Goal: Task Accomplishment & Management: Use online tool/utility

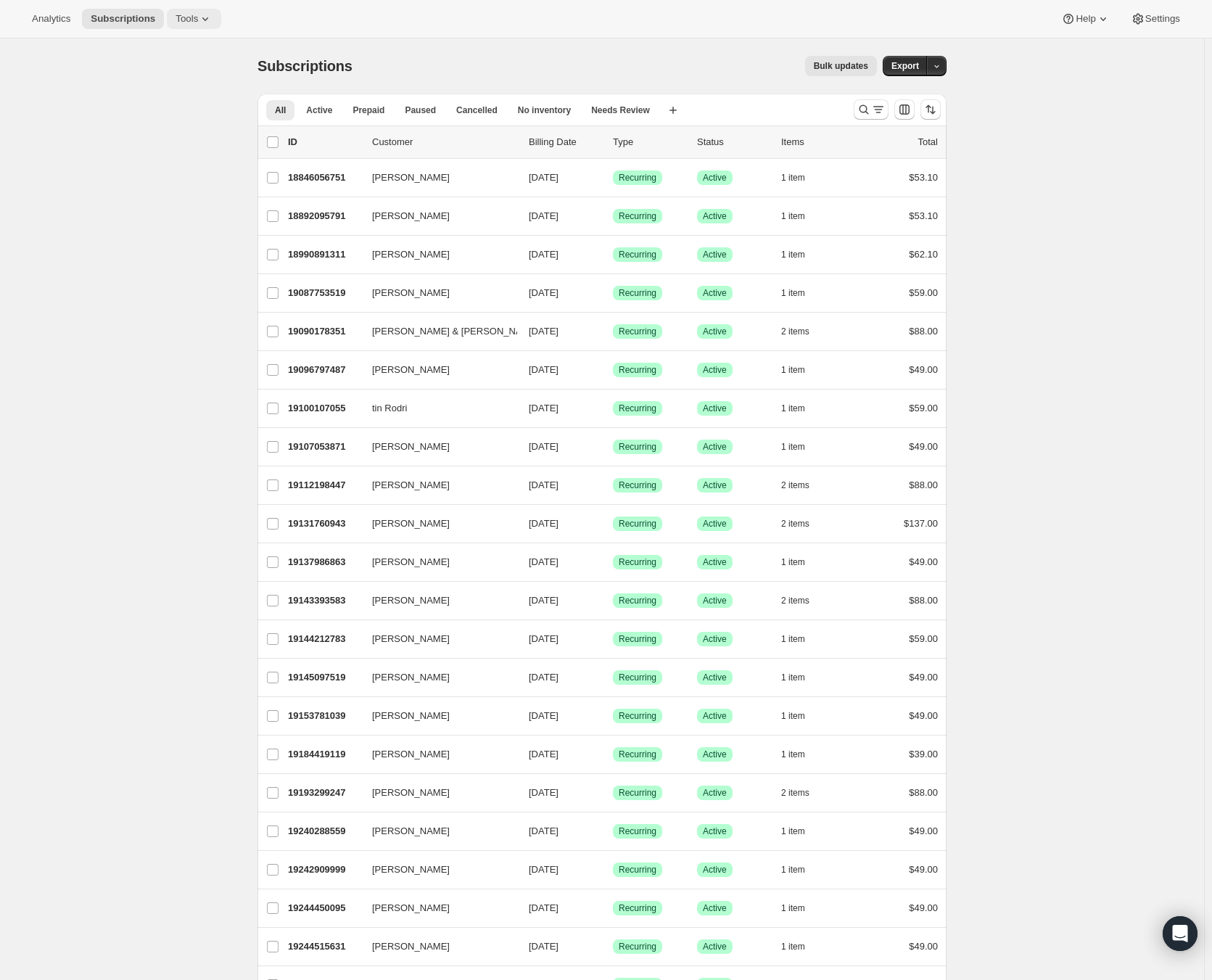
click at [196, 23] on span "Tools" at bounding box center [186, 19] width 22 height 12
click at [186, 50] on span "Subscription Plans" at bounding box center [180, 49] width 79 height 11
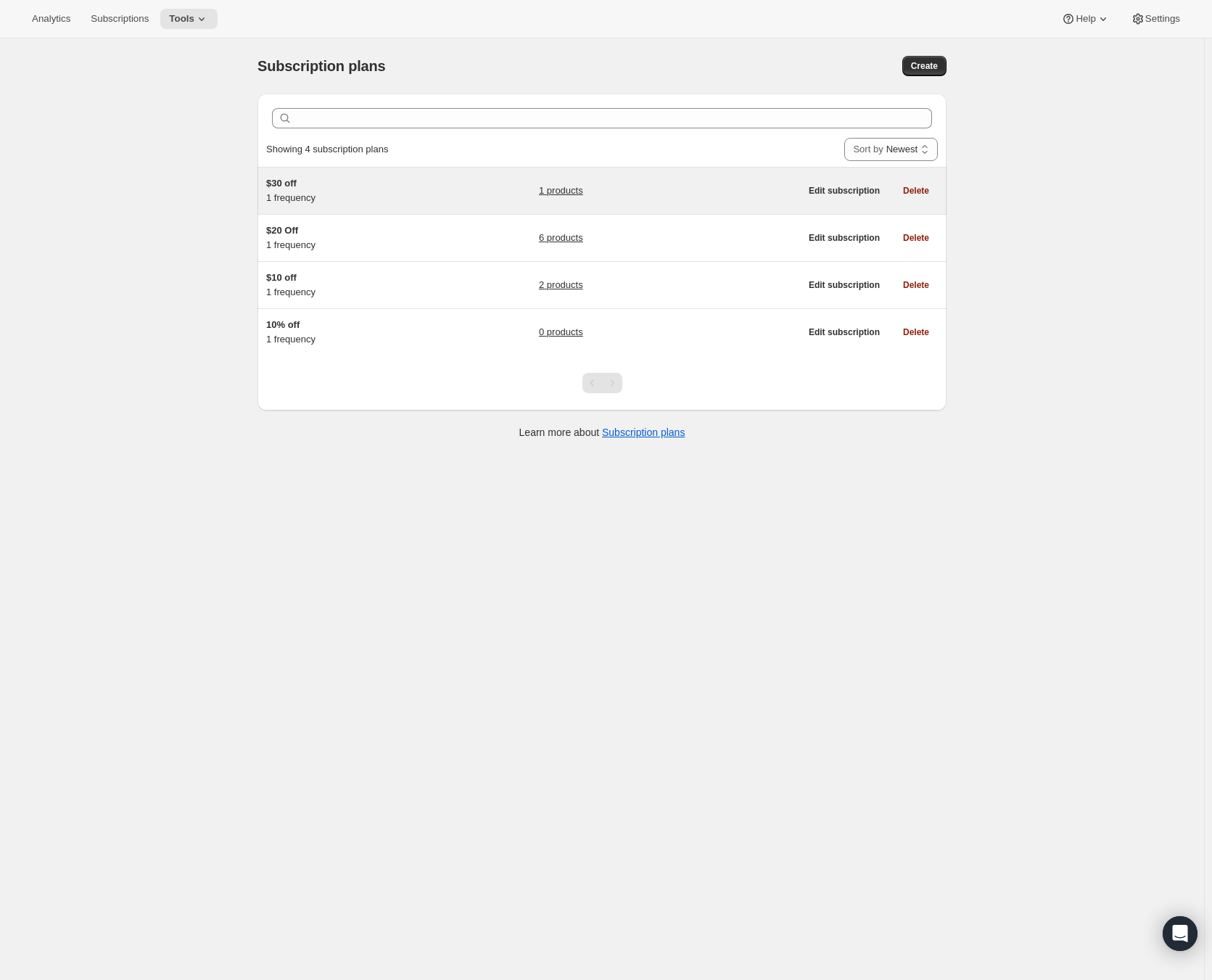
click at [566, 190] on link "1 products" at bounding box center [560, 191] width 44 height 15
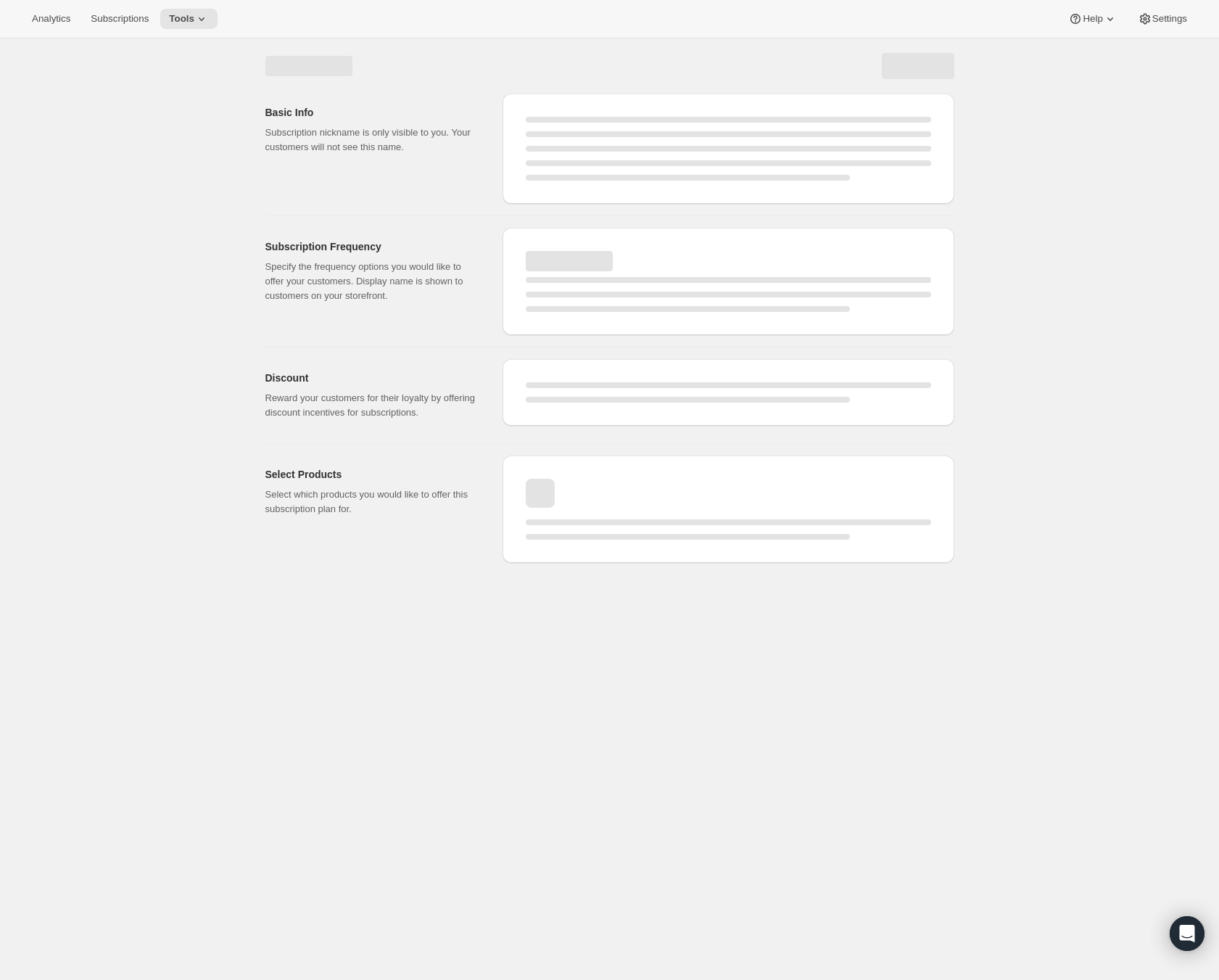
select select "WEEK"
select select "MONTH"
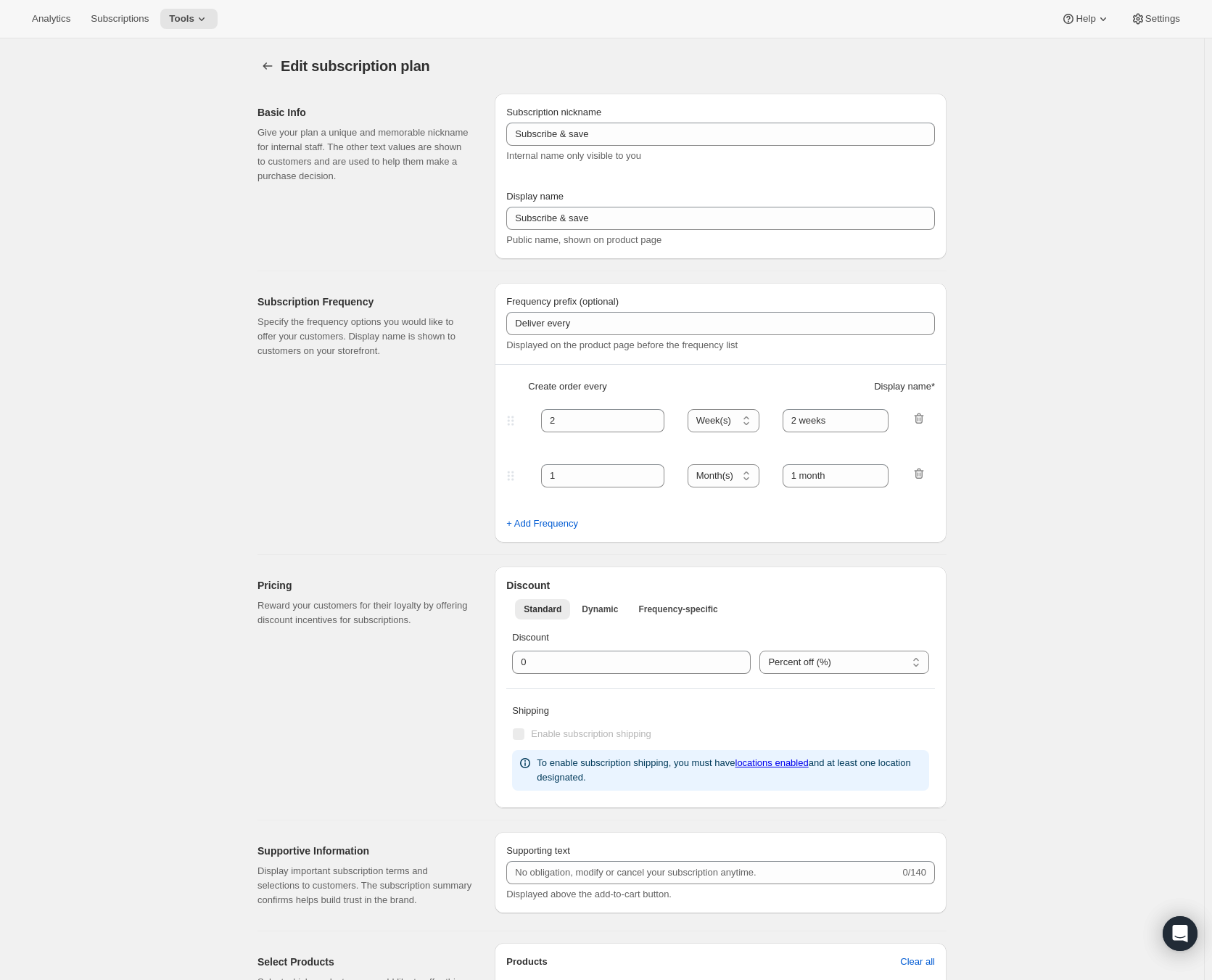
type input "$30 off"
type input "Monthly Subscription"
type input "1"
select select "MONTH"
type input "1 month"
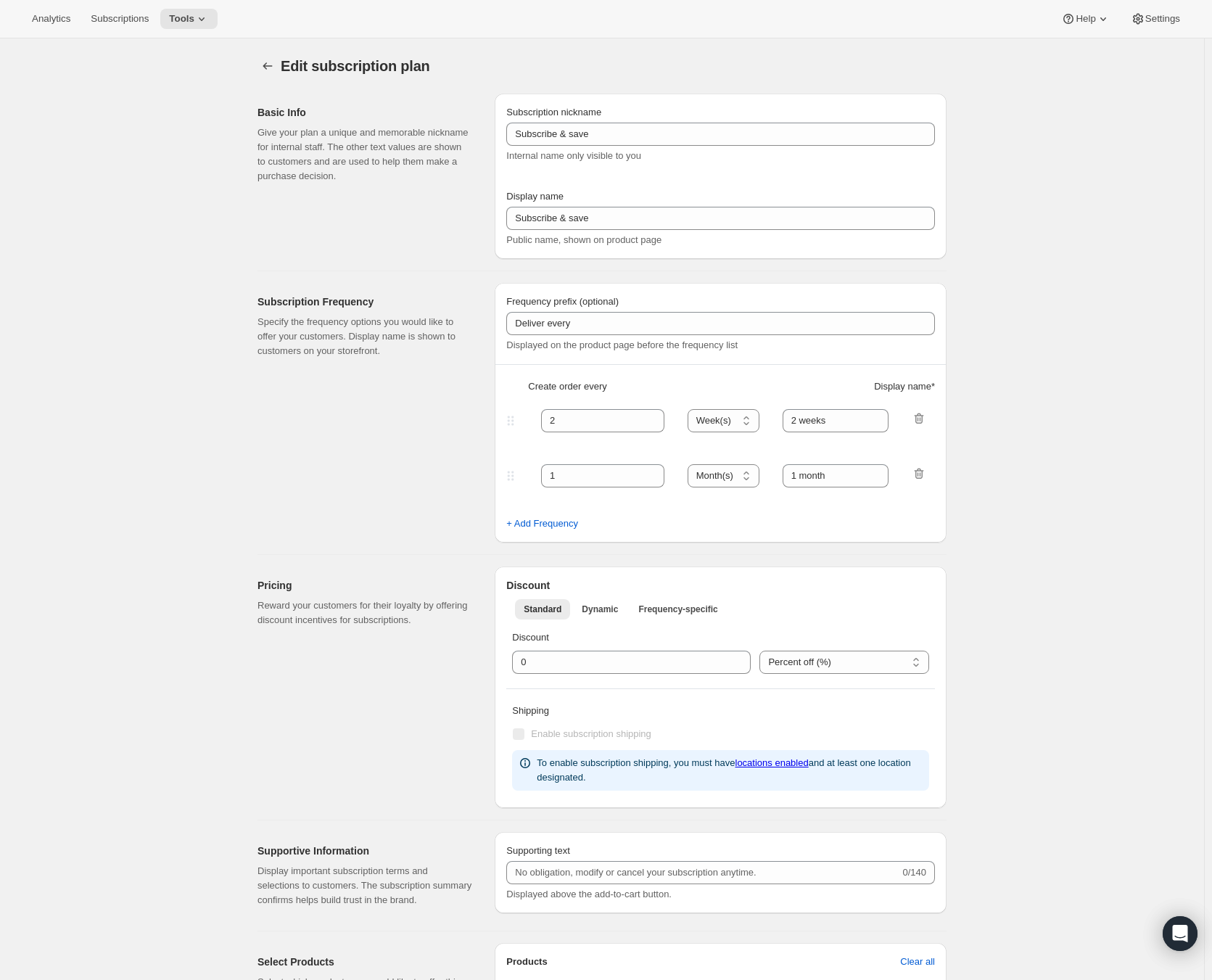
type input "30.0"
select select "FIXED_AMOUNT"
type input "Save <strong>$30</strong>"
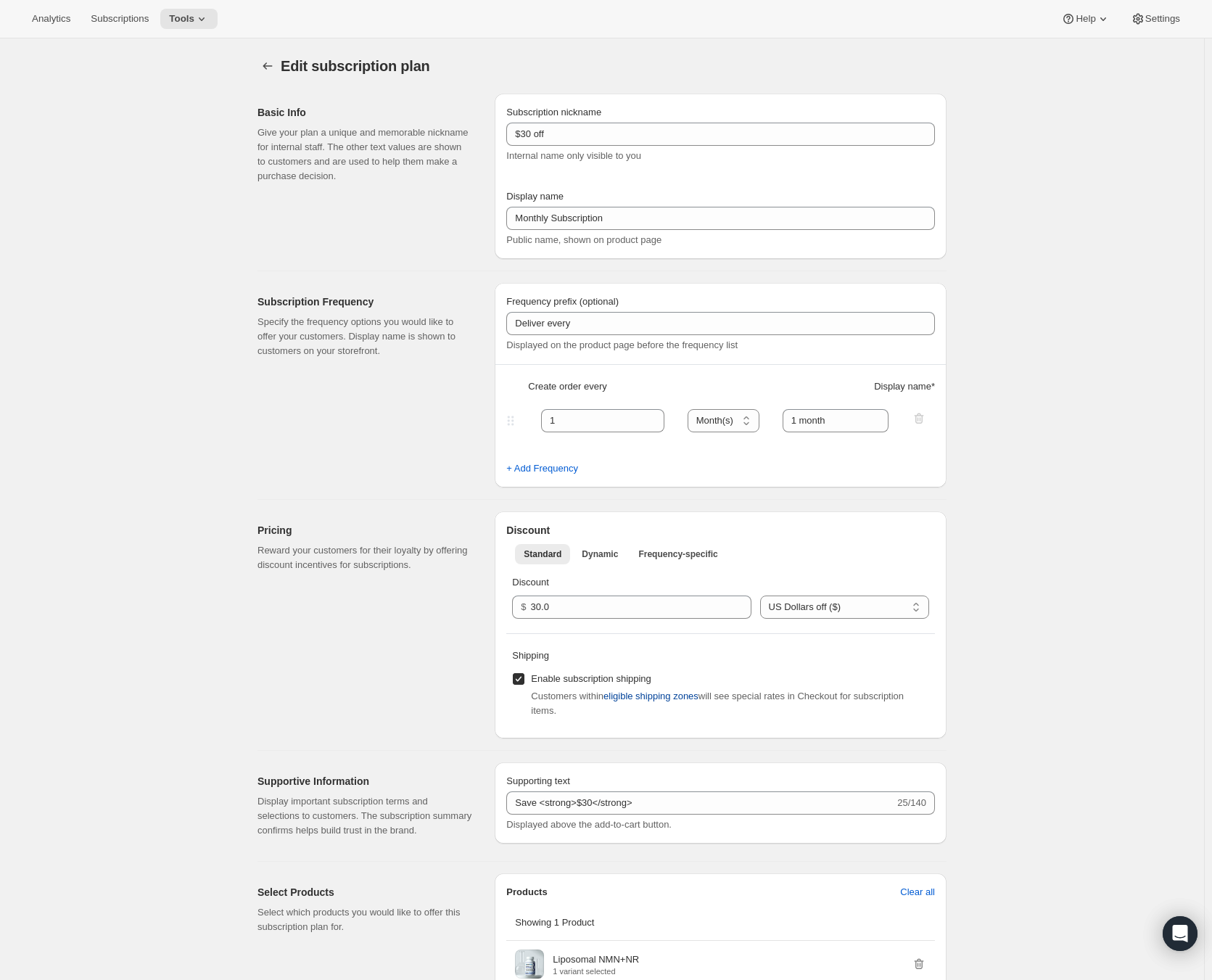
click at [636, 700] on span "eligible shipping zones" at bounding box center [651, 696] width 95 height 15
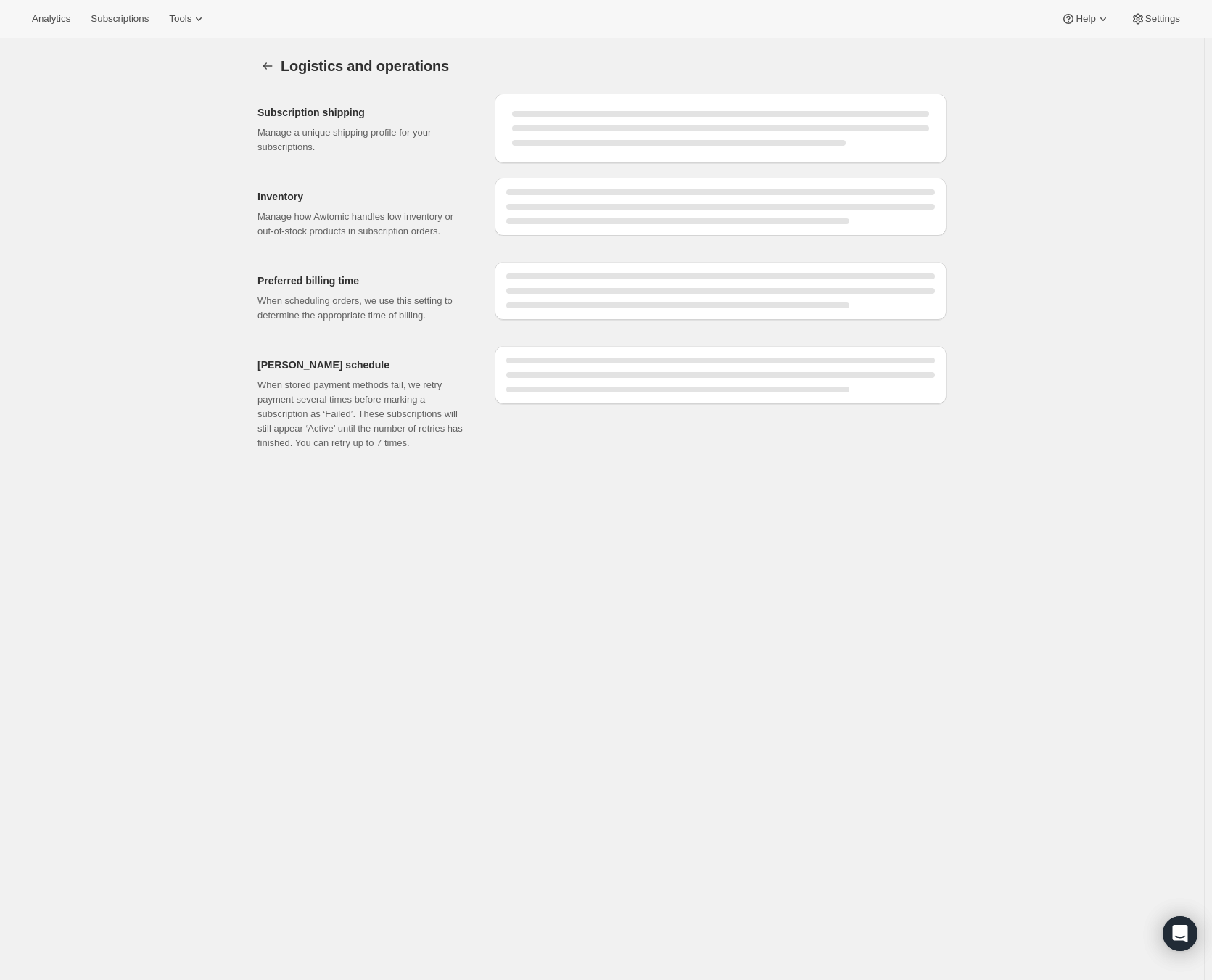
select select "DAY"
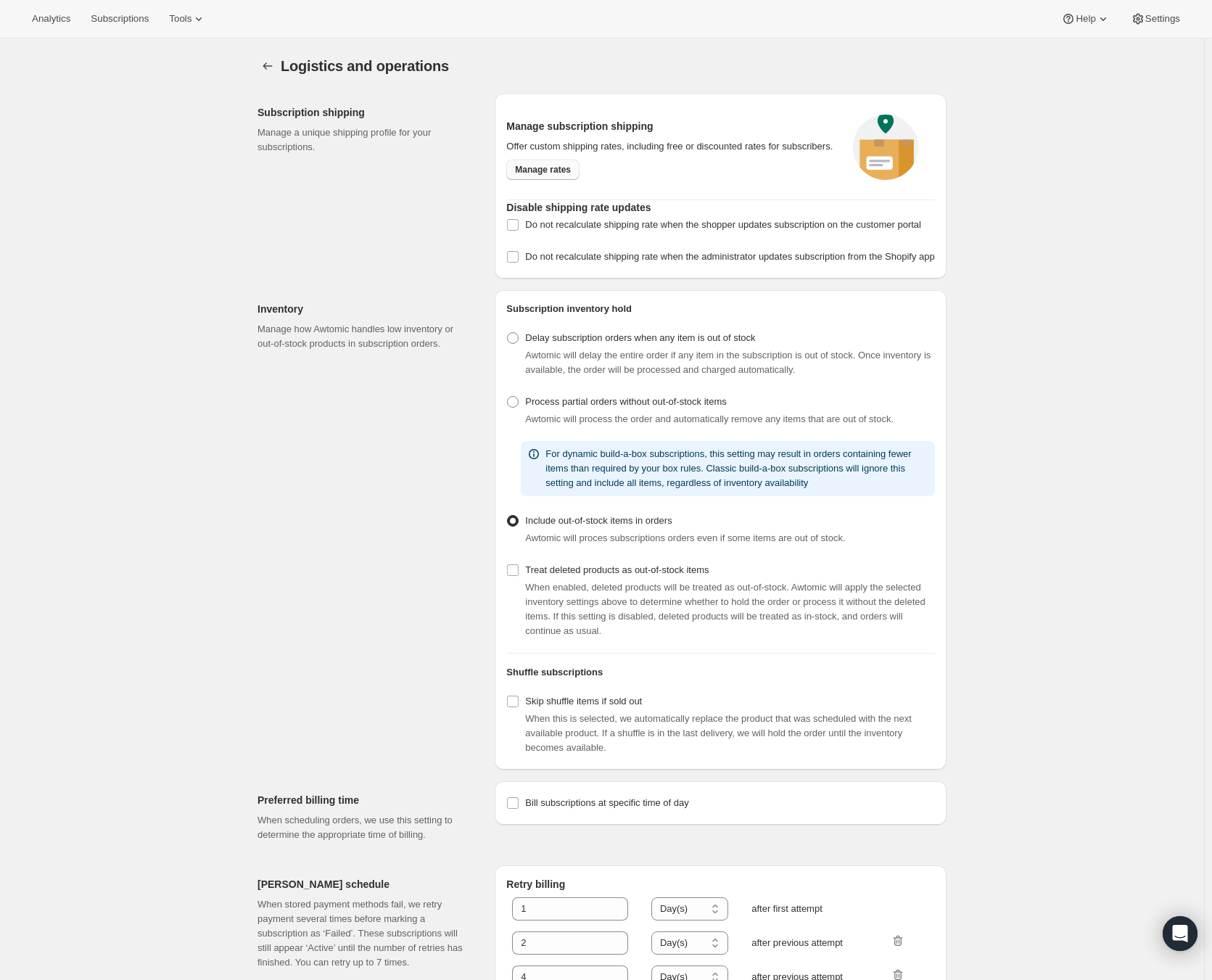
click at [564, 175] on span "Manage rates" at bounding box center [542, 170] width 55 height 12
